Goal: Task Accomplishment & Management: Complete application form

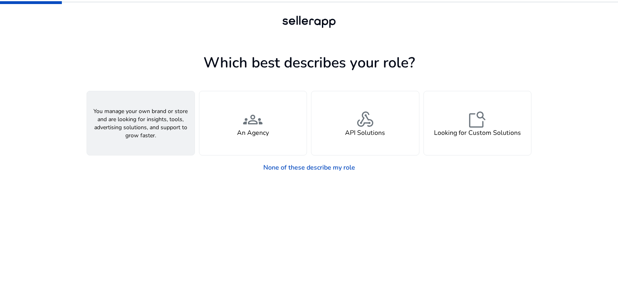
click at [135, 128] on span "person" at bounding box center [140, 119] width 19 height 19
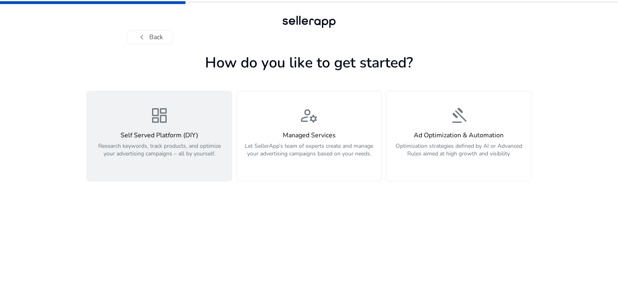
click at [152, 151] on p "Research keywords, track products, and optimize your advertising campaigns – al…" at bounding box center [159, 154] width 135 height 24
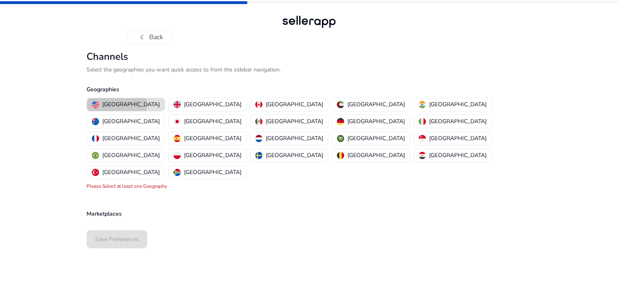
click at [116, 106] on p "[GEOGRAPHIC_DATA]" at bounding box center [130, 104] width 57 height 8
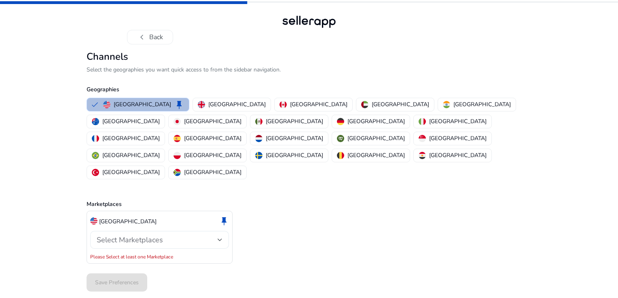
click at [164, 236] on div "Select Marketplaces" at bounding box center [157, 240] width 121 height 9
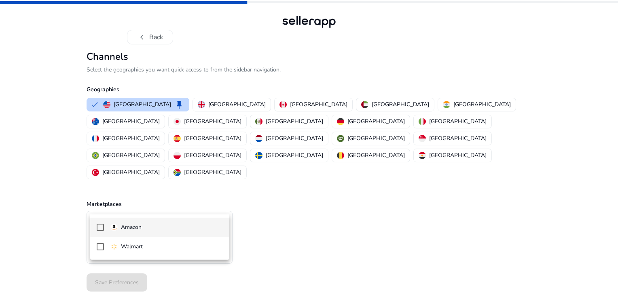
click at [126, 227] on p "Amazon" at bounding box center [131, 227] width 21 height 9
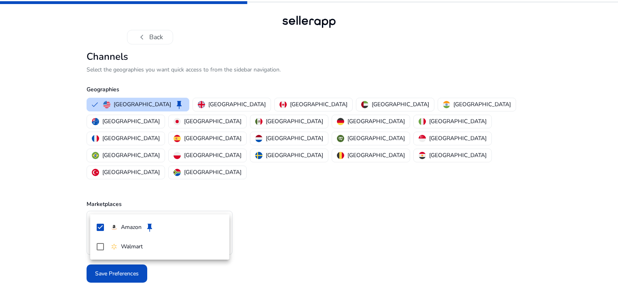
click at [249, 212] on div at bounding box center [309, 149] width 618 height 298
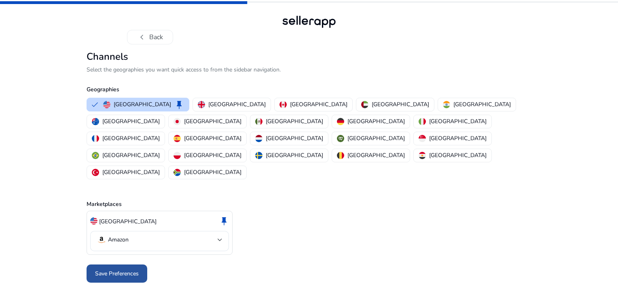
click at [128, 270] on span "Save Preferences" at bounding box center [117, 274] width 44 height 8
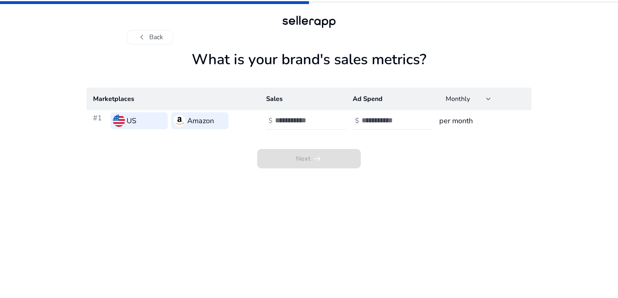
click at [310, 120] on input "number" at bounding box center [302, 120] width 55 height 9
click at [488, 96] on div at bounding box center [488, 99] width 5 height 10
click at [468, 121] on span "Monthly" at bounding box center [461, 120] width 32 height 9
click at [486, 98] on div at bounding box center [488, 98] width 5 height 3
click at [460, 139] on span "Yearly" at bounding box center [467, 140] width 45 height 9
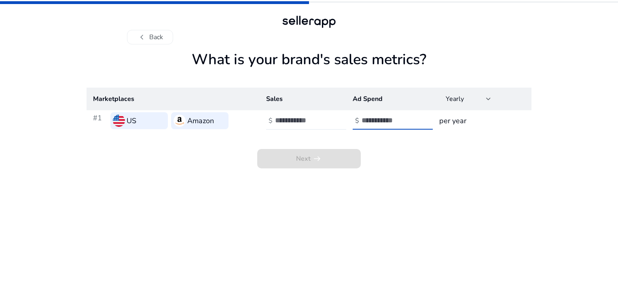
click at [380, 116] on input "number" at bounding box center [388, 120] width 55 height 9
click at [292, 120] on input "number" at bounding box center [302, 120] width 55 height 9
type input "***"
click at [391, 118] on input "number" at bounding box center [388, 120] width 55 height 9
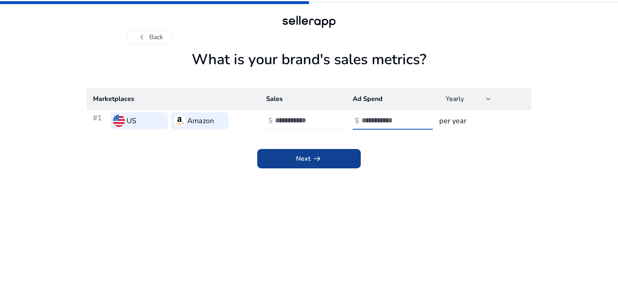
type input "***"
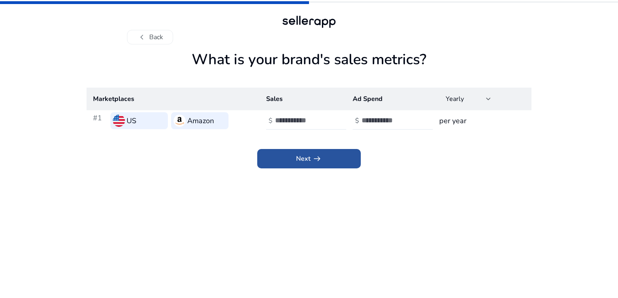
click at [334, 158] on span at bounding box center [308, 158] width 103 height 19
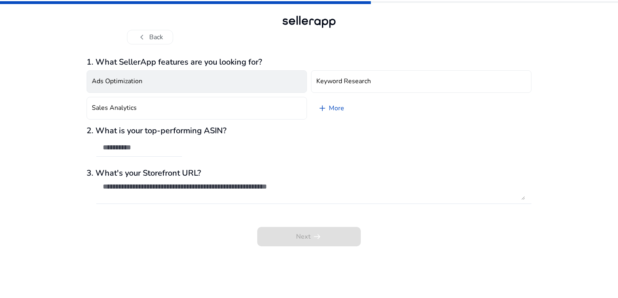
click at [156, 81] on button "Ads Optimization" at bounding box center [196, 81] width 220 height 23
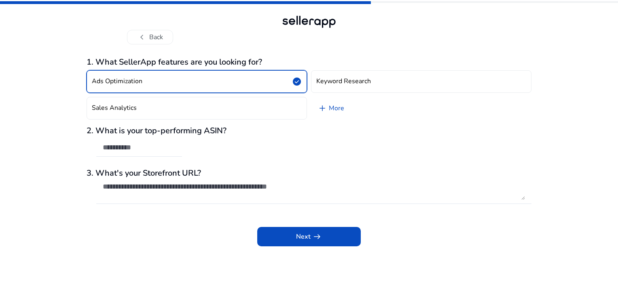
click at [156, 81] on button "Ads Optimization check_circle" at bounding box center [196, 81] width 220 height 23
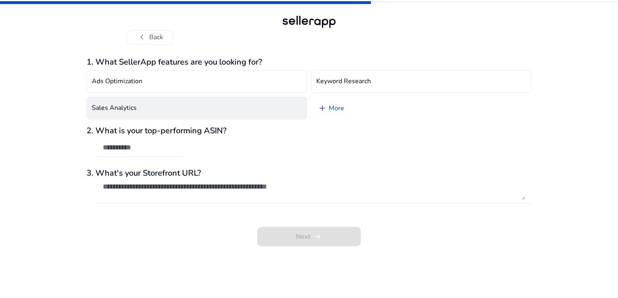
click at [122, 108] on h4 "Sales Analytics" at bounding box center [114, 108] width 45 height 8
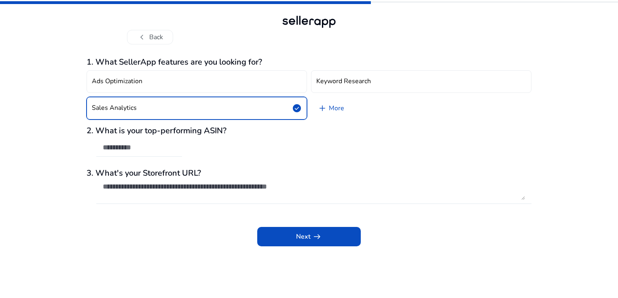
click at [133, 148] on input "text" at bounding box center [139, 147] width 73 height 9
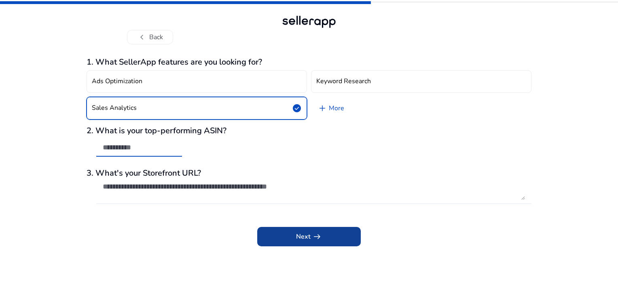
click at [324, 242] on span at bounding box center [308, 236] width 103 height 19
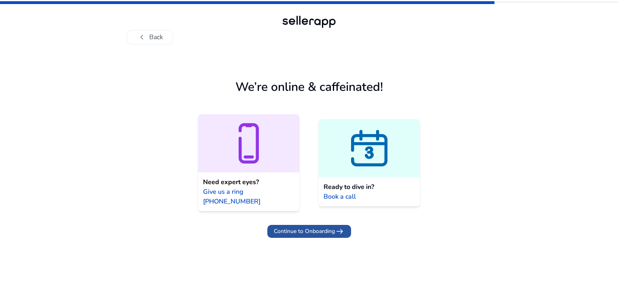
click at [316, 227] on span "Continue to Onboarding" at bounding box center [304, 231] width 61 height 8
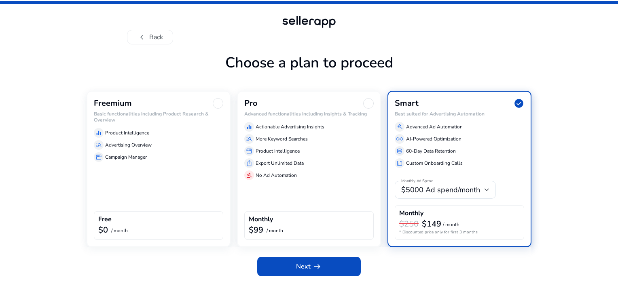
click at [165, 134] on div "equalizer Product Intelligence" at bounding box center [158, 133] width 129 height 10
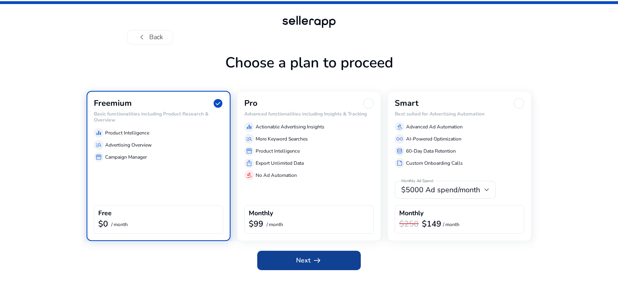
click at [295, 262] on span at bounding box center [308, 260] width 103 height 19
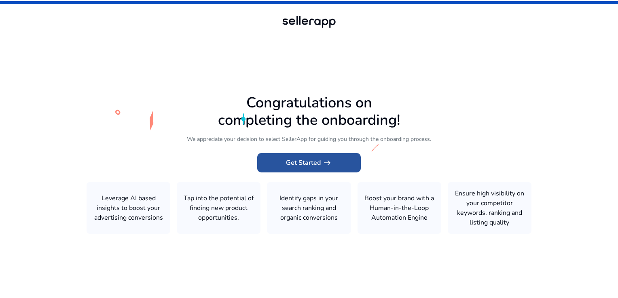
click at [301, 161] on span "Get Started arrow_right_alt" at bounding box center [309, 163] width 46 height 10
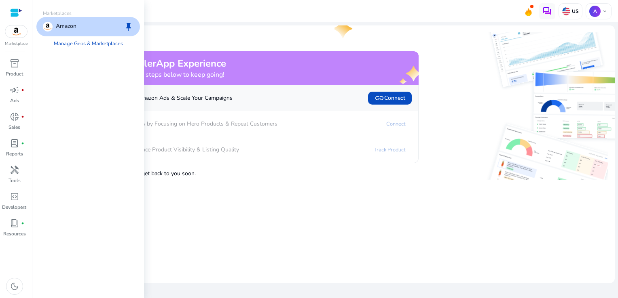
click at [13, 27] on img at bounding box center [16, 31] width 22 height 12
click at [60, 22] on p "Amazon" at bounding box center [66, 27] width 21 height 10
